Goal: Transaction & Acquisition: Register for event/course

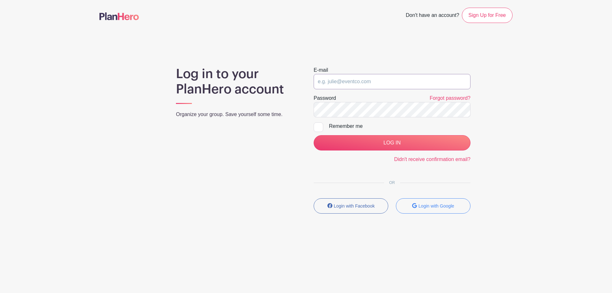
type input "[EMAIL_ADDRESS][DOMAIN_NAME]"
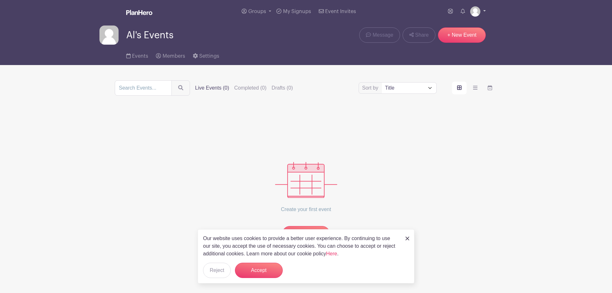
click at [485, 9] on link at bounding box center [478, 11] width 16 height 10
click at [461, 26] on link "My account" at bounding box center [460, 26] width 50 height 10
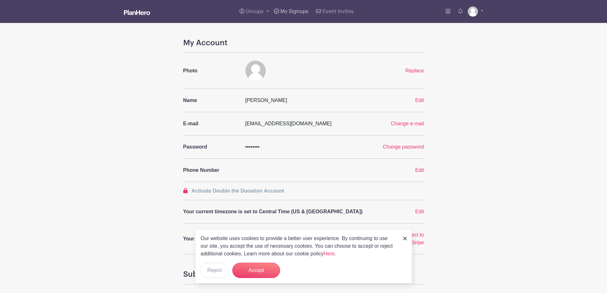
click at [293, 12] on span "My Signups" at bounding box center [294, 11] width 28 height 5
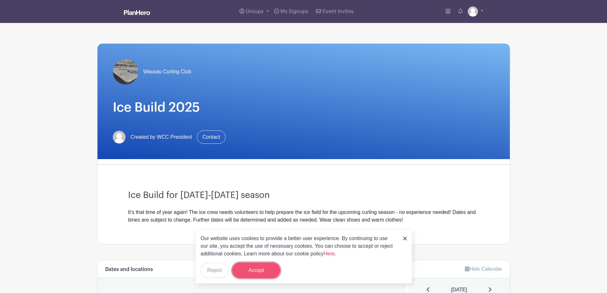
click at [266, 269] on button "Accept" at bounding box center [256, 269] width 48 height 15
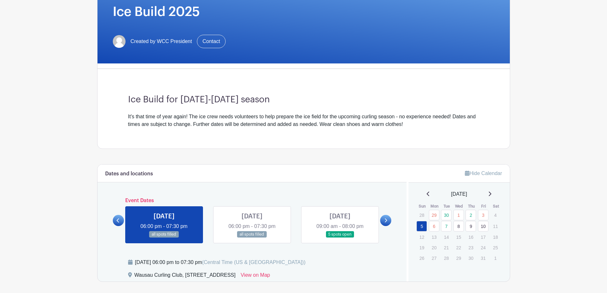
scroll to position [127, 0]
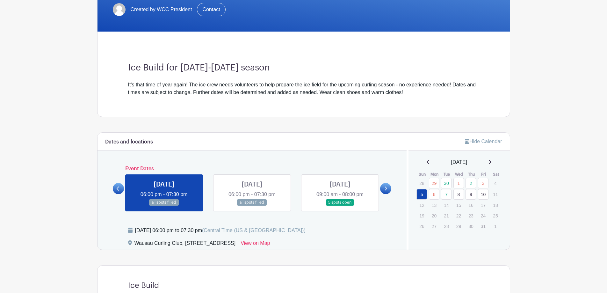
click at [340, 206] on link at bounding box center [340, 206] width 0 height 0
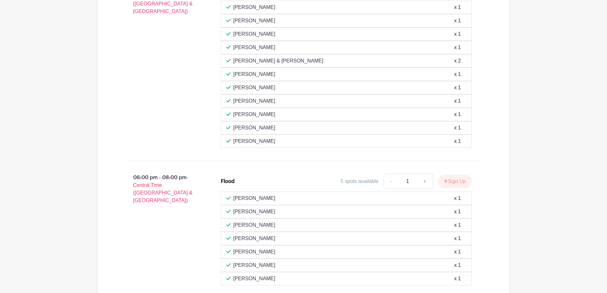
scroll to position [478, 0]
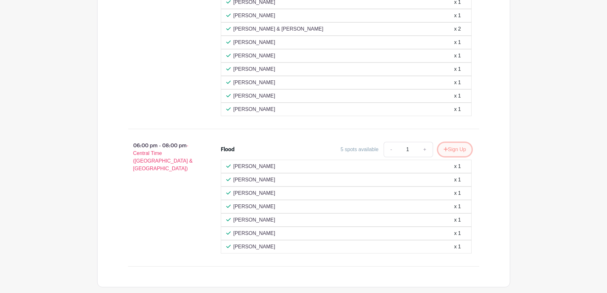
click at [453, 150] on button "Sign Up" at bounding box center [454, 149] width 33 height 13
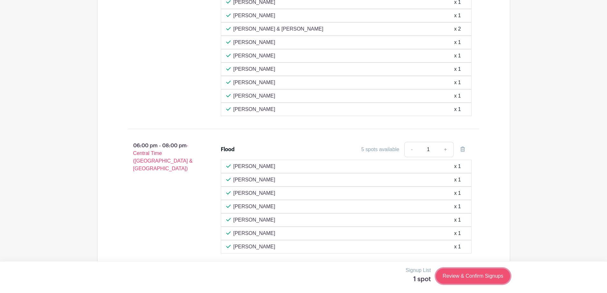
click at [461, 275] on link "Review & Confirm Signups" at bounding box center [473, 275] width 74 height 15
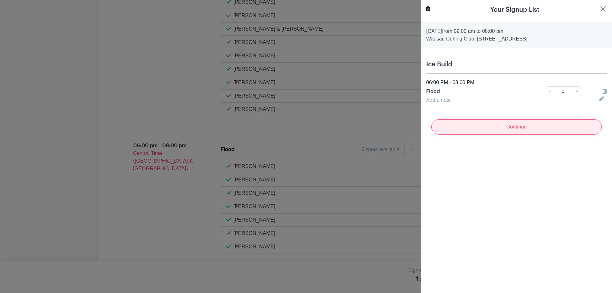
click at [519, 128] on input "Continue" at bounding box center [516, 126] width 170 height 15
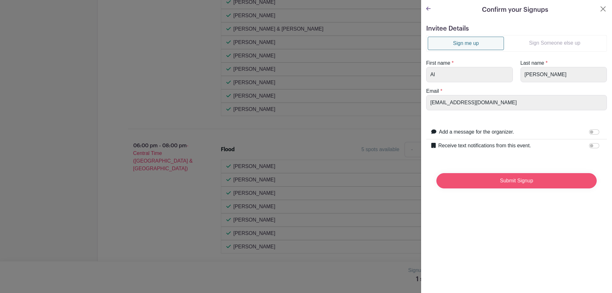
click at [513, 181] on input "Submit Signup" at bounding box center [516, 180] width 160 height 15
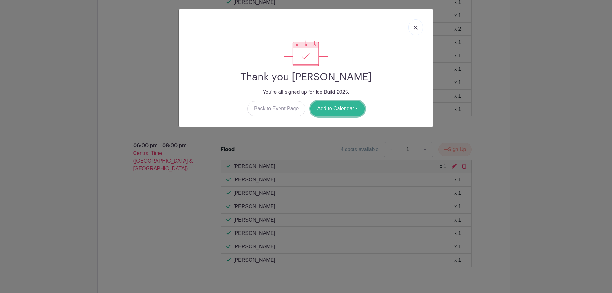
click at [337, 109] on button "Add to Calendar" at bounding box center [337, 108] width 54 height 15
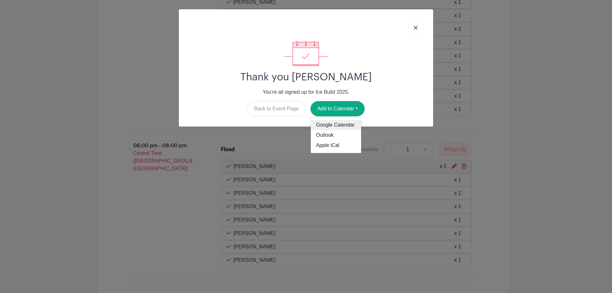
click at [343, 125] on link "Google Calendar" at bounding box center [336, 125] width 50 height 10
click at [415, 29] on img at bounding box center [415, 28] width 4 height 4
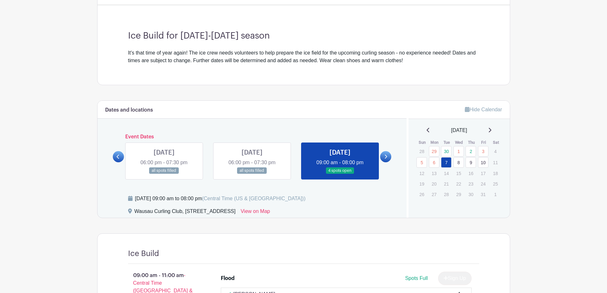
scroll to position [0, 0]
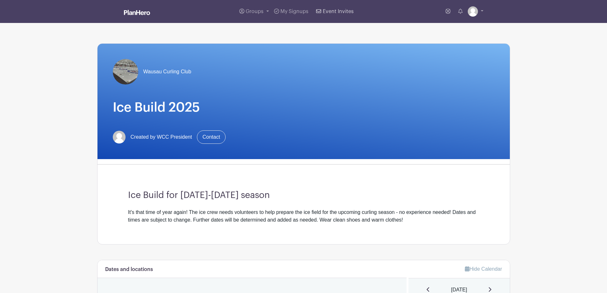
click at [333, 11] on span "Event Invites" at bounding box center [338, 11] width 31 height 5
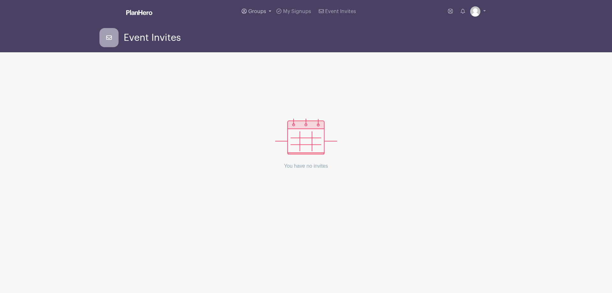
click at [254, 11] on span "Groups" at bounding box center [257, 11] width 18 height 5
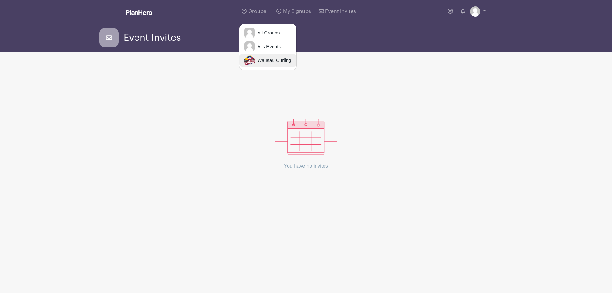
click at [259, 60] on span "Wausau Curling" at bounding box center [273, 60] width 36 height 7
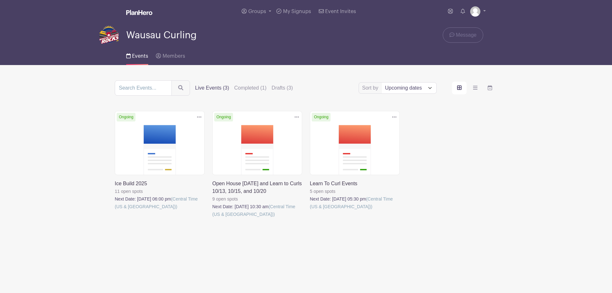
click at [212, 218] on link at bounding box center [212, 218] width 0 height 0
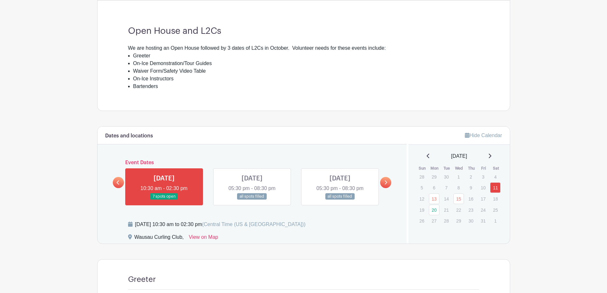
scroll to position [255, 0]
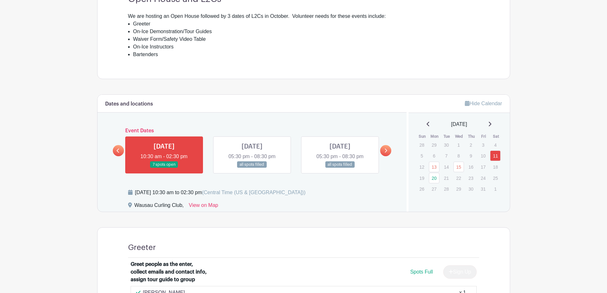
click at [164, 168] on link at bounding box center [164, 168] width 0 height 0
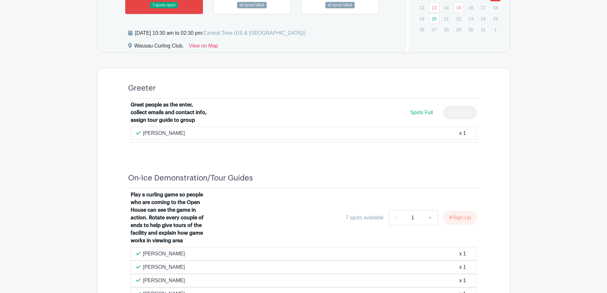
scroll to position [350, 0]
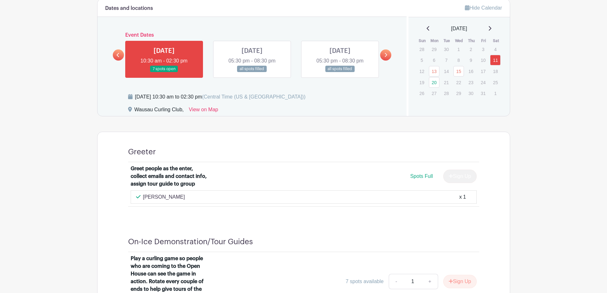
click at [252, 72] on link at bounding box center [252, 72] width 0 height 0
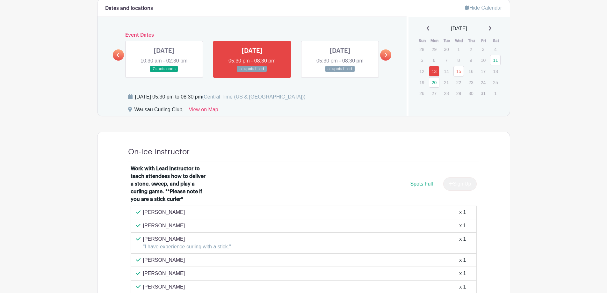
click at [340, 72] on link at bounding box center [340, 72] width 0 height 0
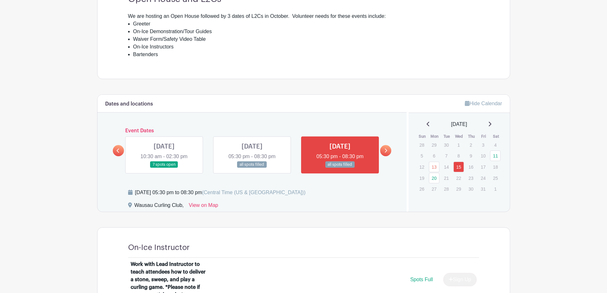
scroll to position [287, 0]
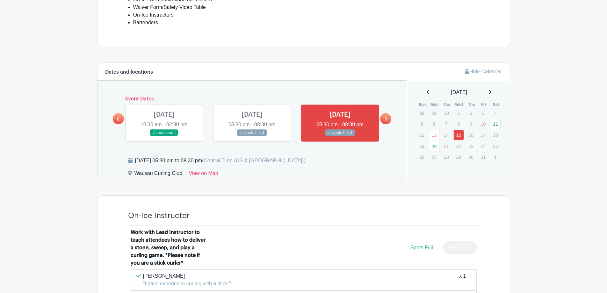
click at [164, 136] on link at bounding box center [164, 136] width 0 height 0
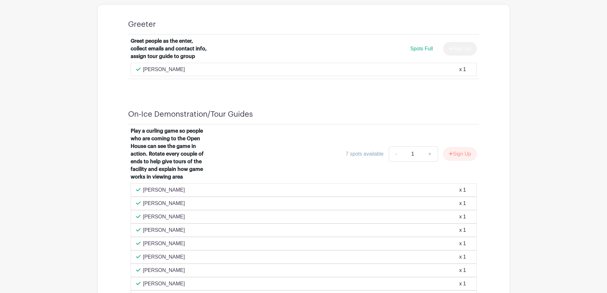
scroll to position [510, 0]
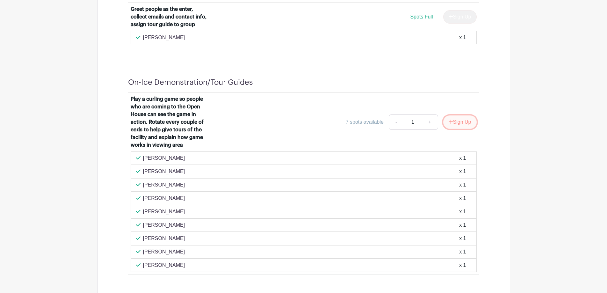
click at [462, 122] on button "Sign Up" at bounding box center [459, 121] width 33 height 13
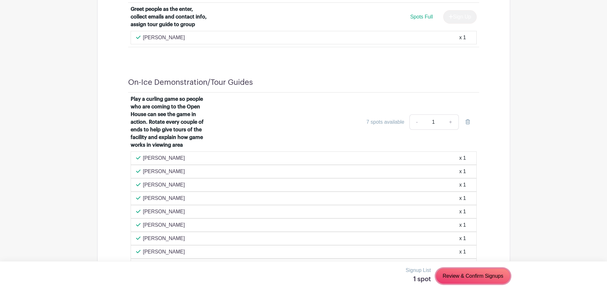
click at [473, 275] on link "Review & Confirm Signups" at bounding box center [473, 275] width 74 height 15
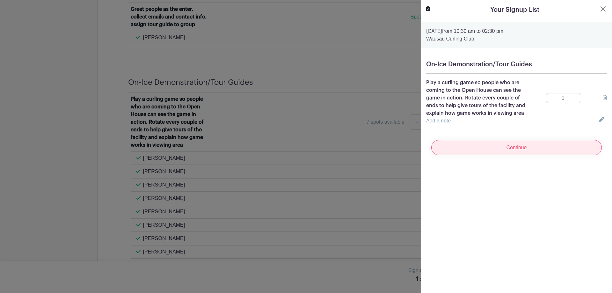
click at [509, 148] on input "Continue" at bounding box center [516, 147] width 170 height 15
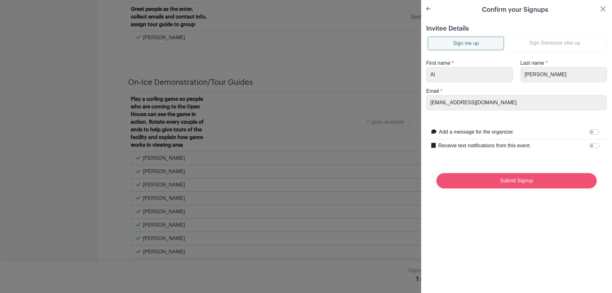
click at [505, 180] on input "Submit Signup" at bounding box center [516, 180] width 160 height 15
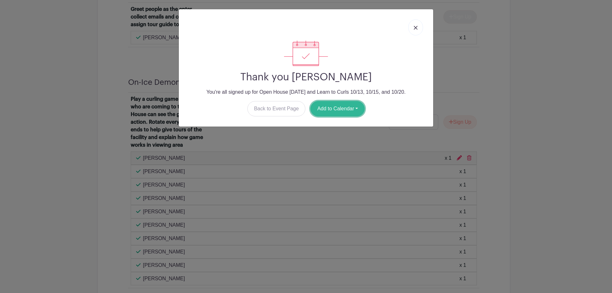
click at [334, 109] on button "Add to Calendar" at bounding box center [337, 108] width 54 height 15
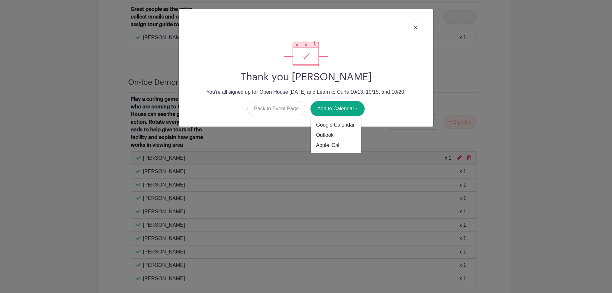
click at [414, 27] on img at bounding box center [415, 28] width 4 height 4
